Goal: Check status

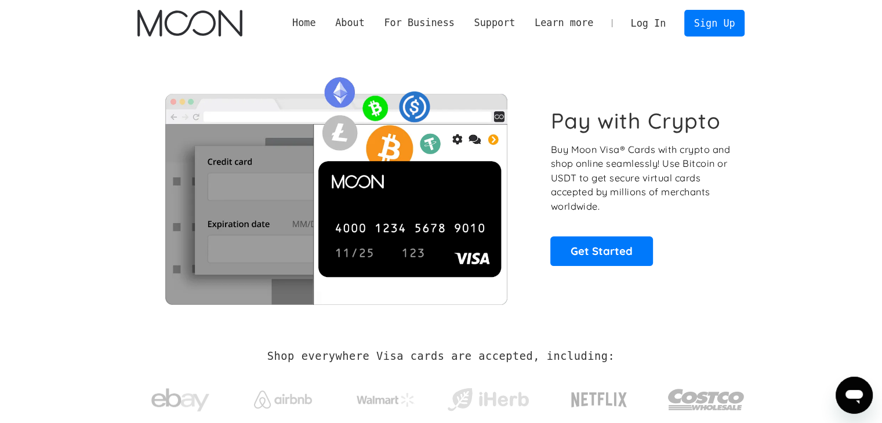
click at [649, 33] on link "Log In" at bounding box center [648, 23] width 55 height 26
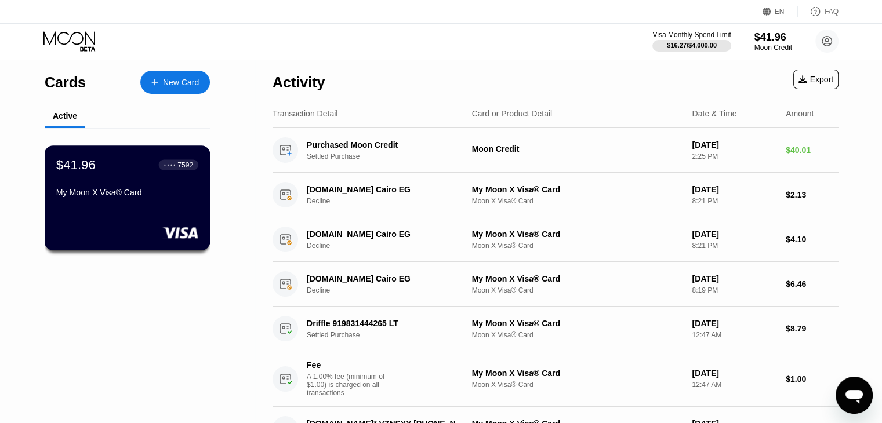
click at [129, 195] on div "My Moon X Visa® Card" at bounding box center [127, 192] width 142 height 9
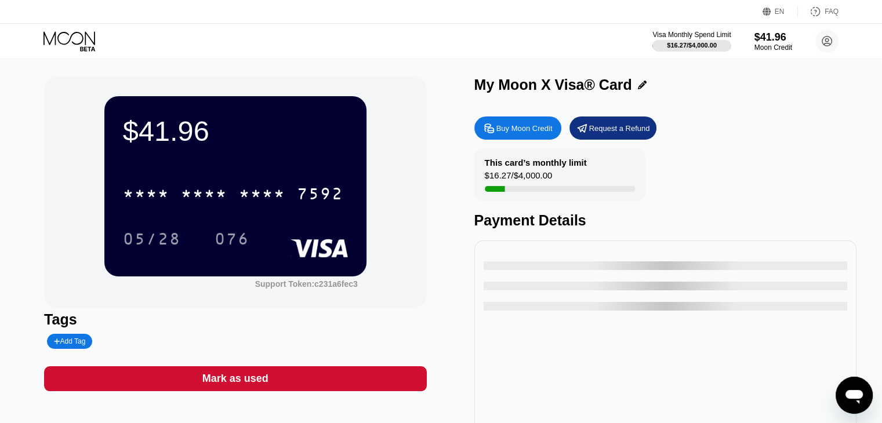
click at [237, 208] on div "* * * * * * * * * * * * 7592" at bounding box center [233, 193] width 234 height 29
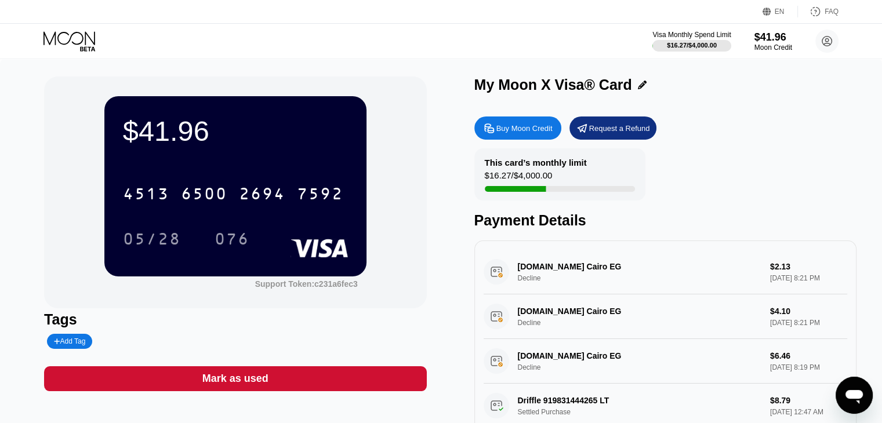
click at [178, 235] on div "05/28" at bounding box center [152, 240] width 58 height 19
